Goal: Information Seeking & Learning: Learn about a topic

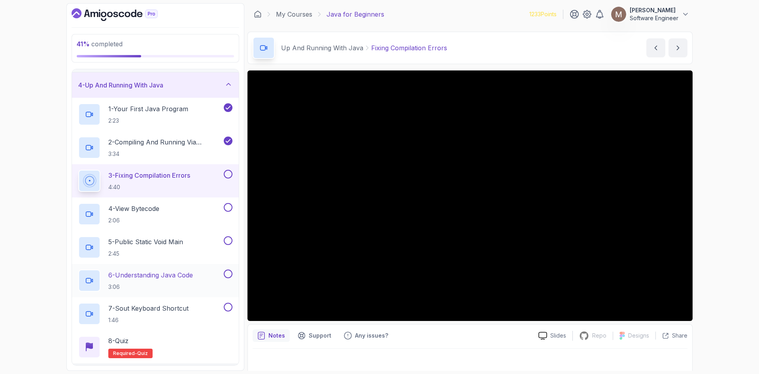
scroll to position [149, 0]
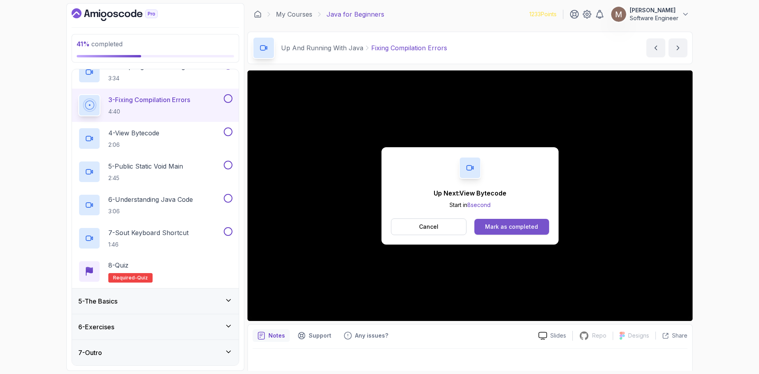
click at [500, 224] on div "Mark as completed" at bounding box center [511, 227] width 53 height 8
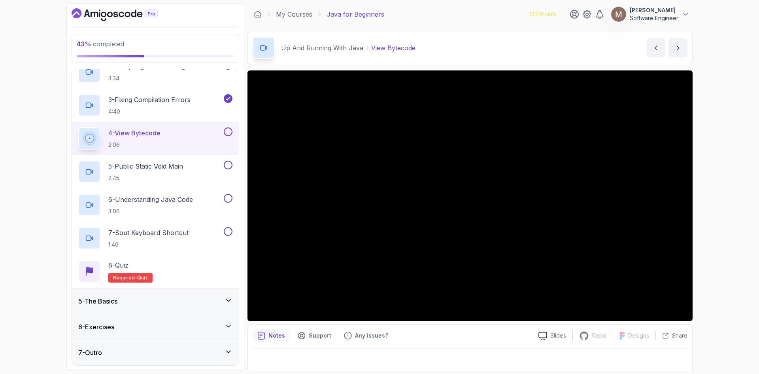
click at [280, 336] on p "Notes" at bounding box center [276, 335] width 17 height 8
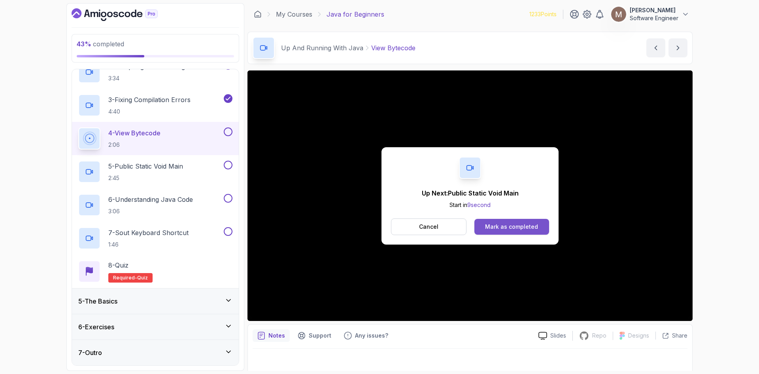
click at [518, 223] on div "Mark as completed" at bounding box center [511, 227] width 53 height 8
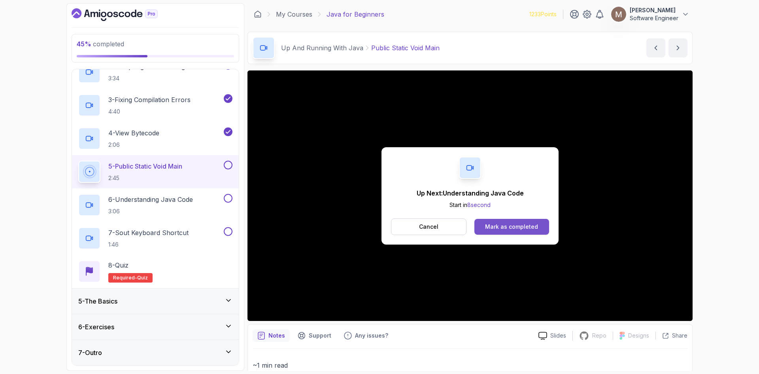
click at [500, 223] on div "Mark as completed" at bounding box center [511, 227] width 53 height 8
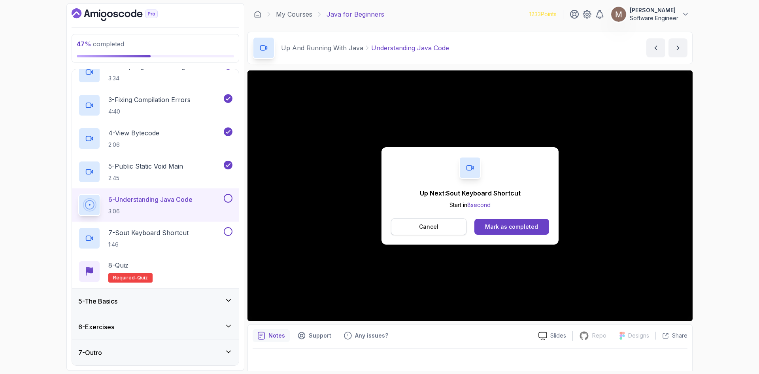
click at [432, 225] on p "Cancel" at bounding box center [428, 227] width 19 height 8
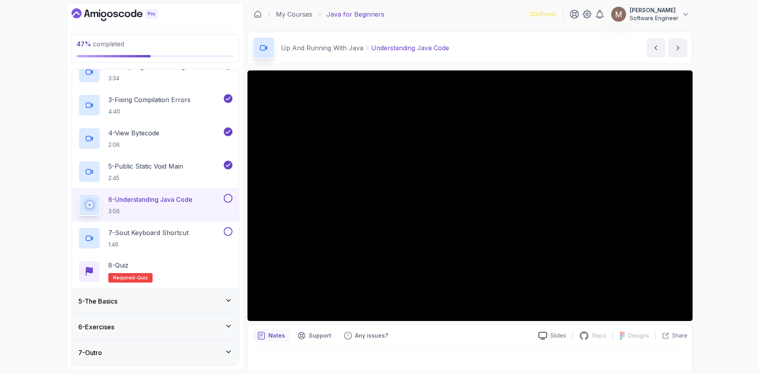
click at [228, 200] on button at bounding box center [228, 198] width 9 height 9
click at [190, 231] on div "7 - Sout Keyboard Shortcut 1:46" at bounding box center [150, 238] width 144 height 22
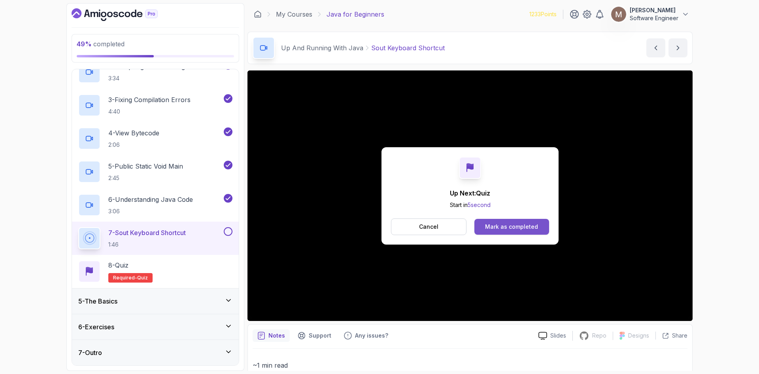
click at [511, 228] on div "Mark as completed" at bounding box center [511, 227] width 53 height 8
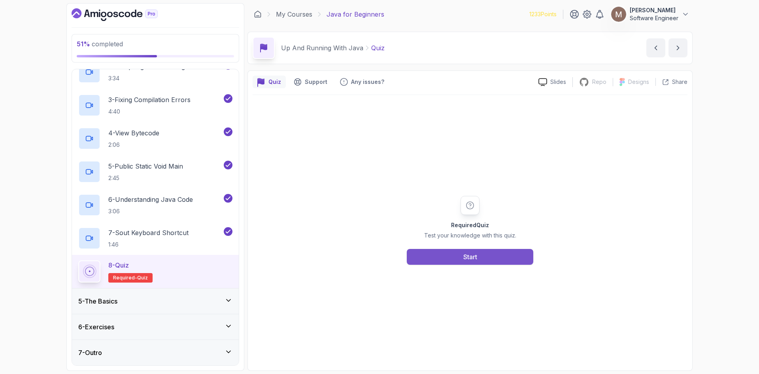
click at [469, 257] on div "Start" at bounding box center [470, 256] width 14 height 9
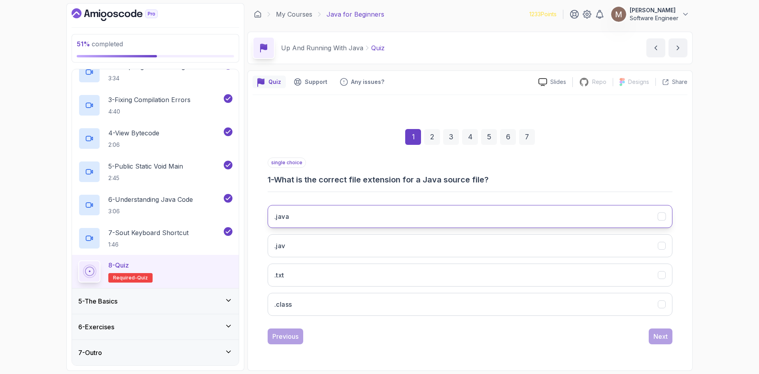
click at [376, 215] on button ".java" at bounding box center [470, 216] width 405 height 23
click at [665, 339] on div "Next" at bounding box center [661, 335] width 14 height 9
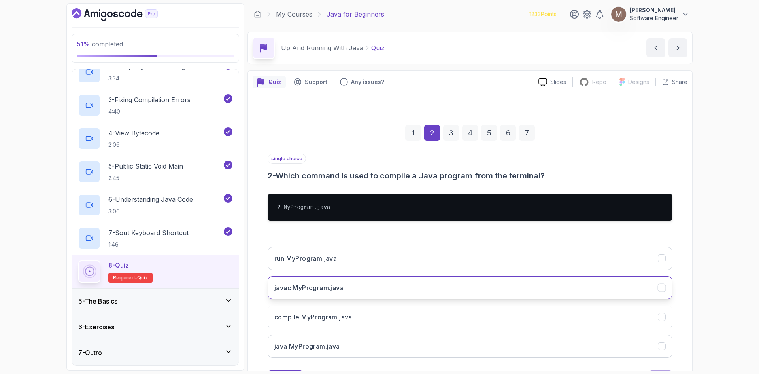
click at [470, 283] on button "javac MyProgram.java" at bounding box center [470, 287] width 405 height 23
click at [661, 370] on button "Next" at bounding box center [661, 378] width 24 height 16
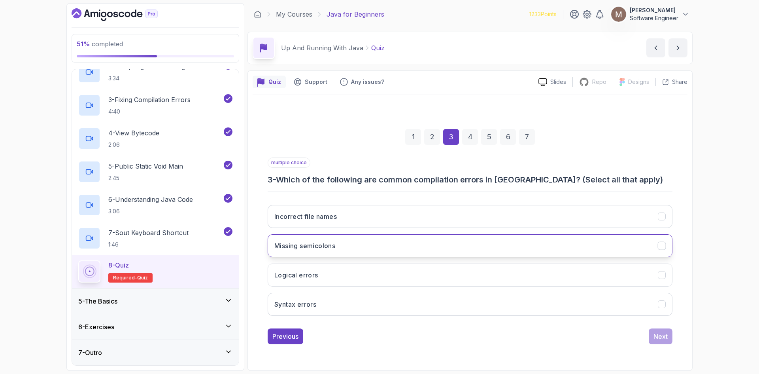
click at [661, 244] on icon "Missing semicolons" at bounding box center [662, 246] width 8 height 8
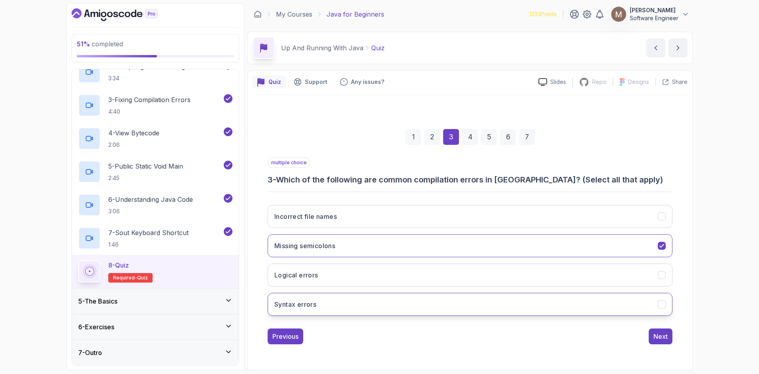
click at [662, 304] on icon "Syntax errors" at bounding box center [662, 304] width 8 height 8
click at [654, 338] on div "Next" at bounding box center [661, 335] width 14 height 9
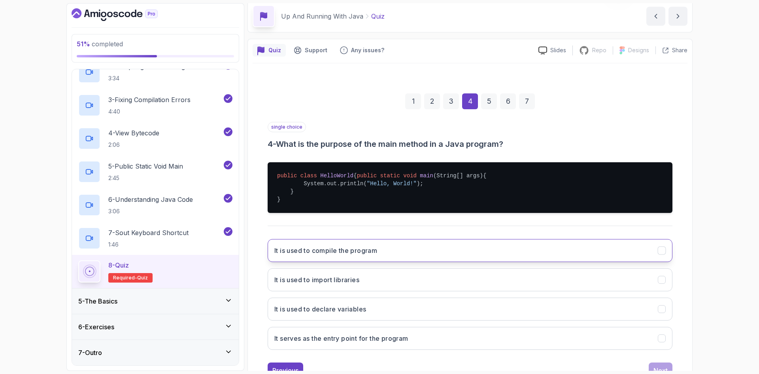
scroll to position [40, 0]
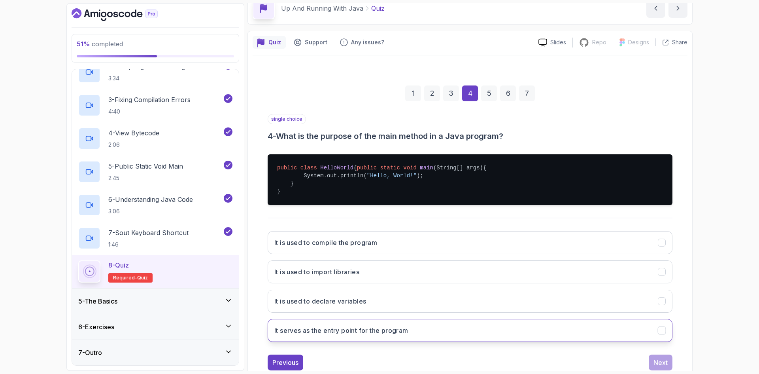
click at [664, 334] on icon "It serves as the entry point for the program" at bounding box center [662, 331] width 8 height 8
click at [660, 366] on div "Next" at bounding box center [661, 361] width 14 height 9
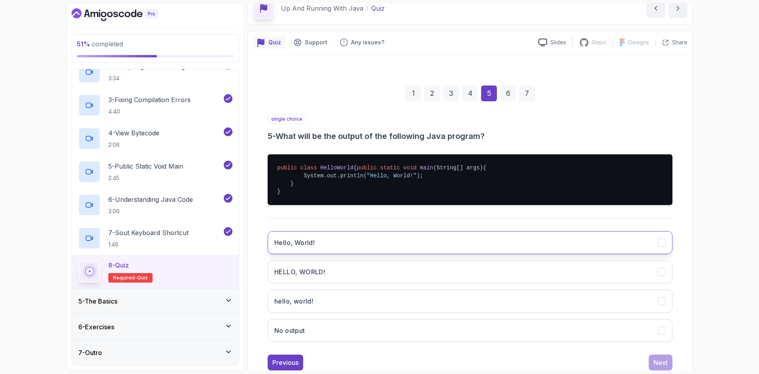
click at [473, 247] on button "Hello, World!" at bounding box center [470, 242] width 405 height 23
click at [664, 366] on div "Next" at bounding box center [661, 361] width 14 height 9
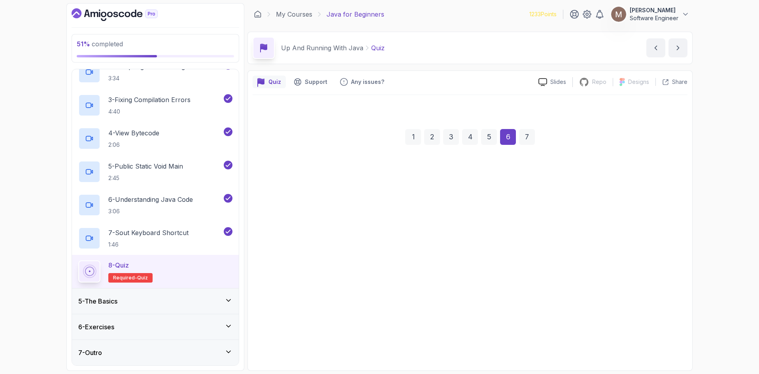
scroll to position [0, 0]
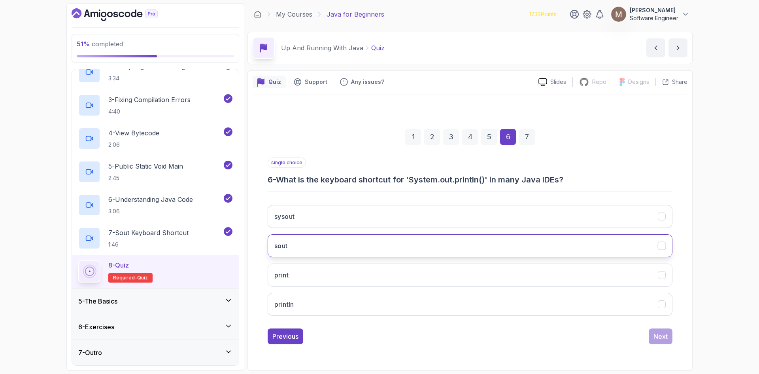
click at [352, 238] on button "sout" at bounding box center [470, 245] width 405 height 23
click at [667, 336] on div "Next" at bounding box center [661, 335] width 14 height 9
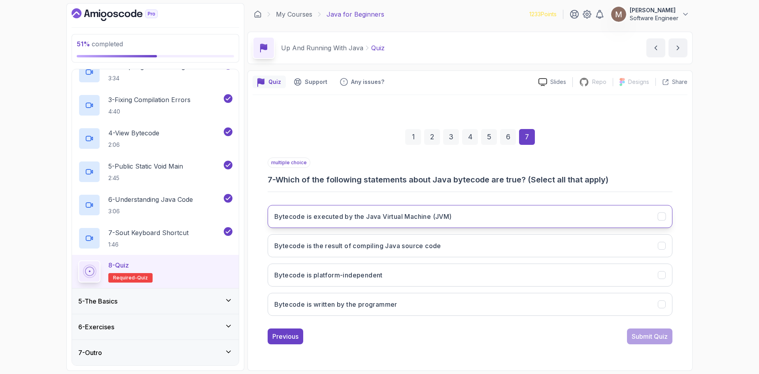
click at [662, 213] on icon "Bytecode is executed by the Java Virtual Machine (JVM)" at bounding box center [662, 217] width 8 height 8
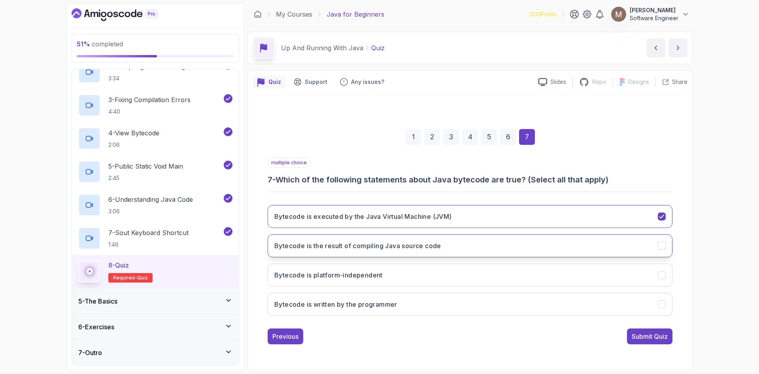
click at [661, 247] on icon "Bytecode is the result of compiling Java source code" at bounding box center [662, 245] width 4 height 3
click at [664, 276] on icon "Bytecode is platform-independent" at bounding box center [662, 275] width 8 height 8
click at [646, 333] on div "Submit Quiz" at bounding box center [650, 335] width 36 height 9
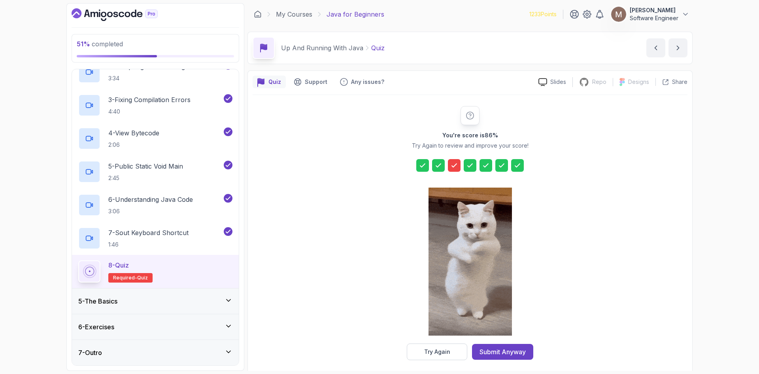
click at [455, 166] on icon at bounding box center [454, 165] width 8 height 8
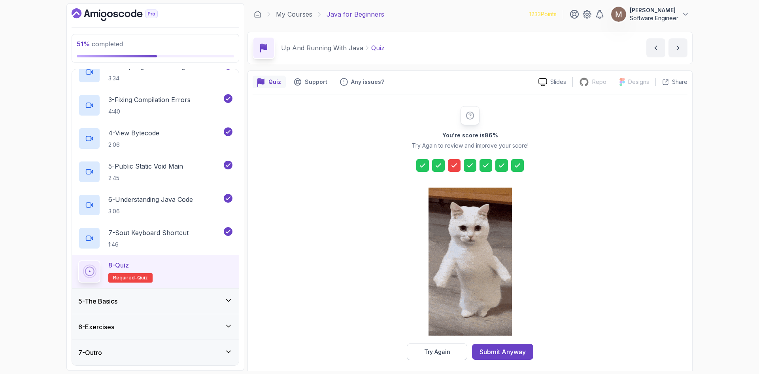
click at [469, 117] on icon at bounding box center [470, 115] width 9 height 9
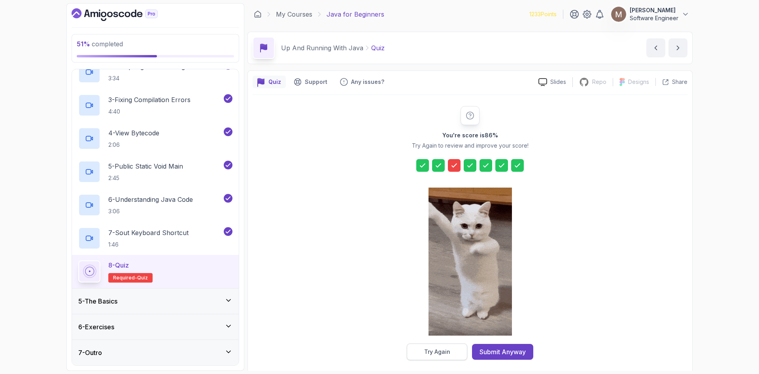
click at [431, 350] on div "Try Again" at bounding box center [437, 352] width 26 height 8
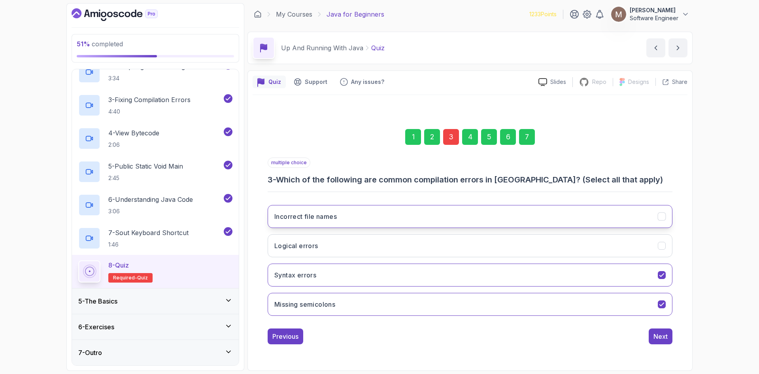
click at [660, 215] on icon "Incorrect file names" at bounding box center [662, 217] width 8 height 8
click at [663, 333] on div "Next" at bounding box center [661, 335] width 14 height 9
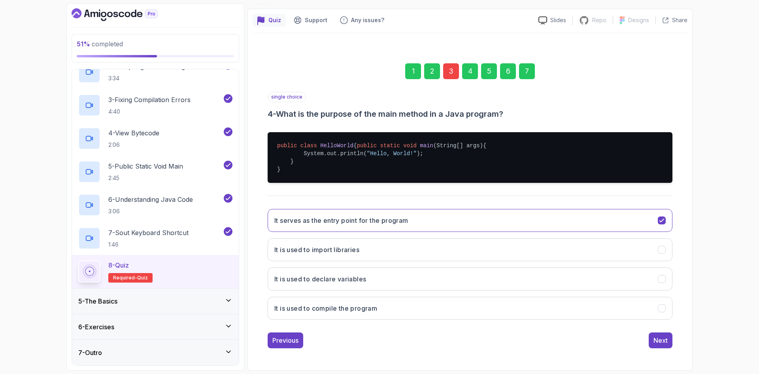
scroll to position [70, 0]
click at [655, 336] on div "Next" at bounding box center [661, 339] width 14 height 9
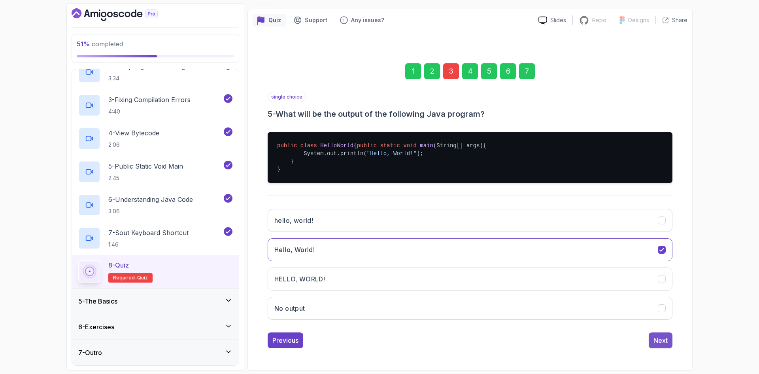
click at [657, 340] on div "Next" at bounding box center [661, 339] width 14 height 9
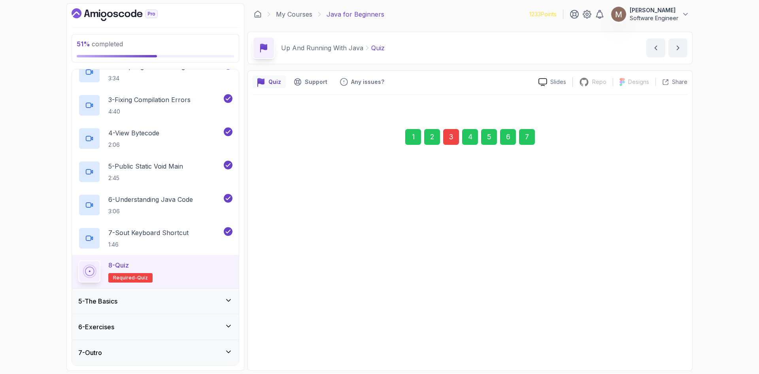
scroll to position [0, 0]
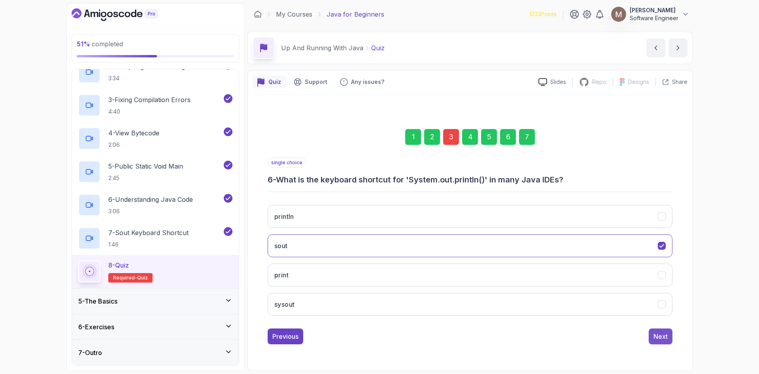
click at [657, 338] on div "Next" at bounding box center [661, 335] width 14 height 9
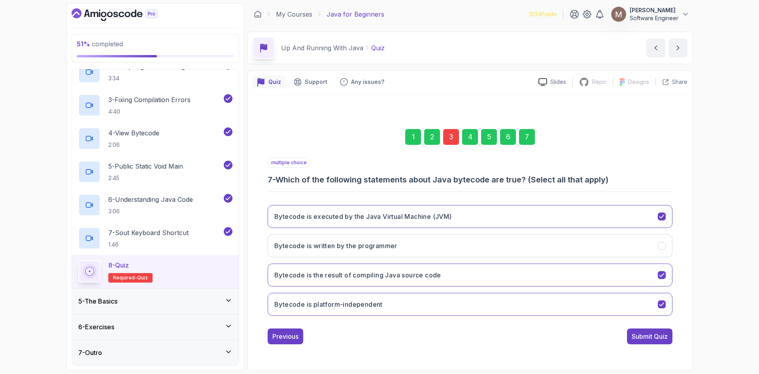
click at [657, 338] on div "Submit Quiz" at bounding box center [650, 335] width 36 height 9
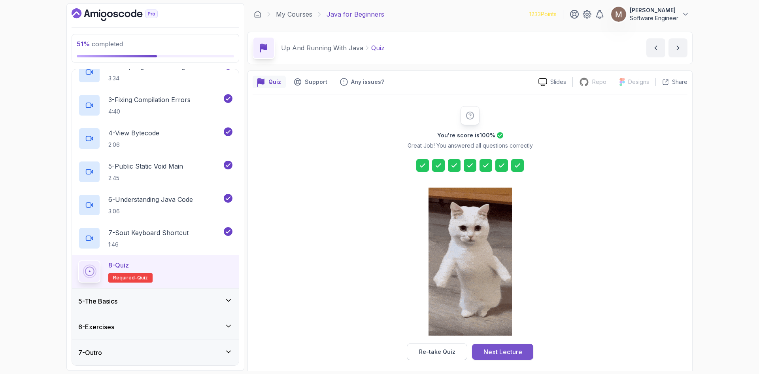
click at [504, 349] on div "Next Lecture" at bounding box center [503, 351] width 39 height 9
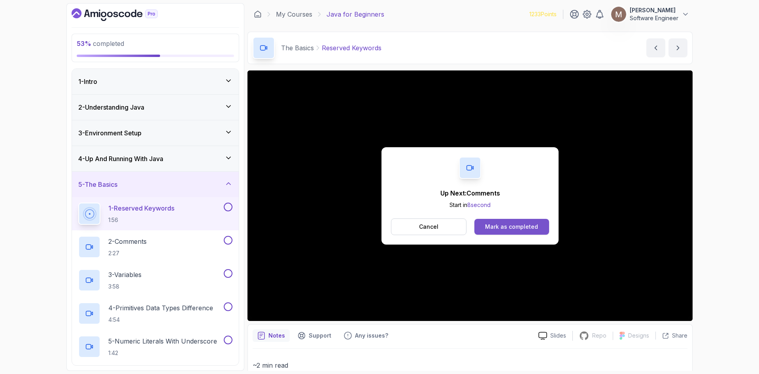
click at [505, 223] on div "Mark as completed" at bounding box center [511, 227] width 53 height 8
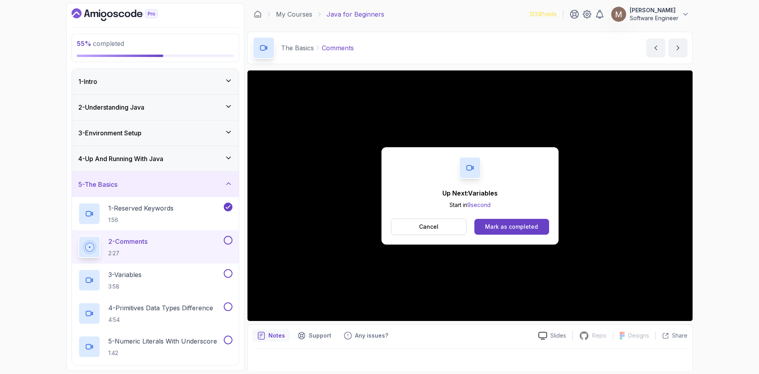
click at [505, 223] on div "Mark as completed" at bounding box center [511, 227] width 53 height 8
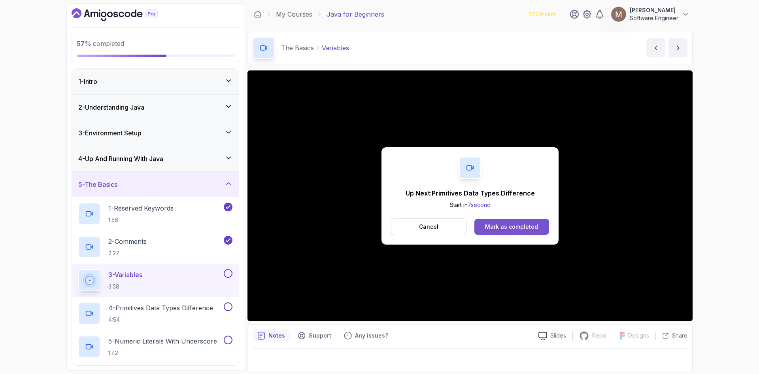
click at [504, 227] on div "Mark as completed" at bounding box center [511, 227] width 53 height 8
